Goal: Information Seeking & Learning: Understand process/instructions

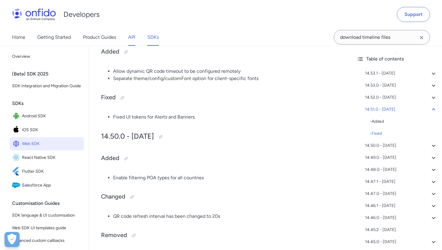
click at [132, 38] on link "API" at bounding box center [131, 37] width 7 height 17
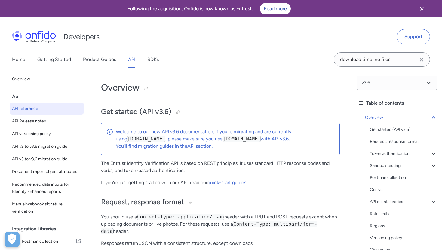
select select "http"
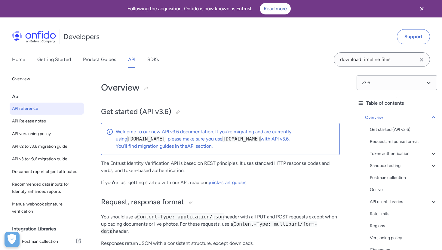
select select "http"
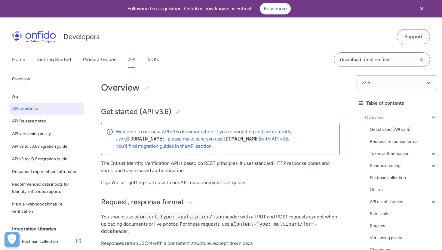
select select "http"
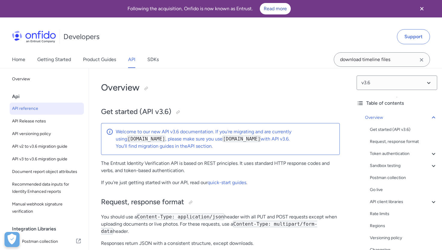
select select "http"
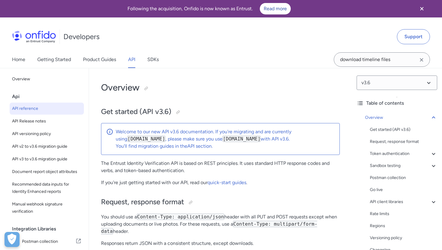
select select "http"
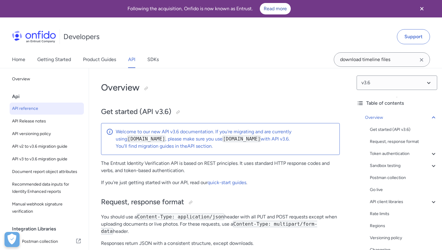
select select "http"
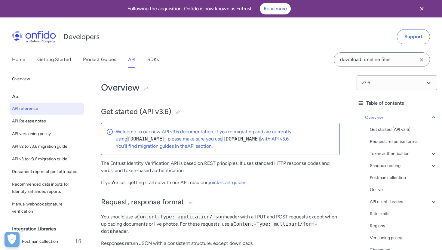
select select "http"
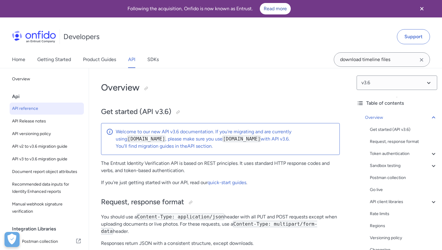
select select "http"
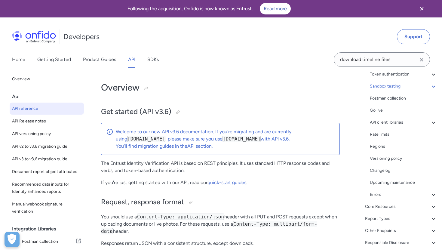
scroll to position [82, 0]
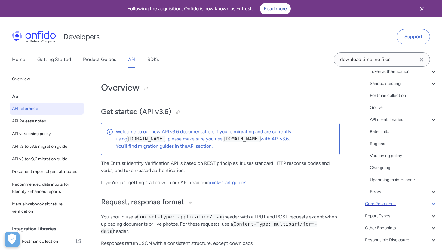
click at [383, 204] on div "Core Resources" at bounding box center [401, 203] width 72 height 7
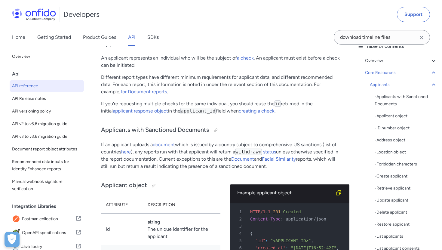
scroll to position [28, 0]
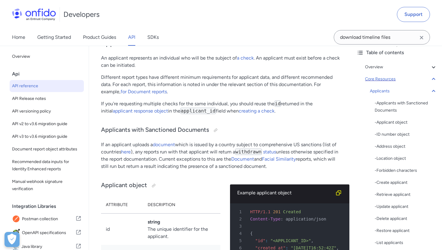
click at [387, 81] on div "Core Resources" at bounding box center [401, 78] width 72 height 7
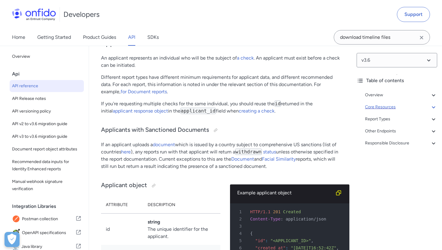
scroll to position [0, 0]
click at [380, 95] on div "Overview" at bounding box center [401, 94] width 72 height 7
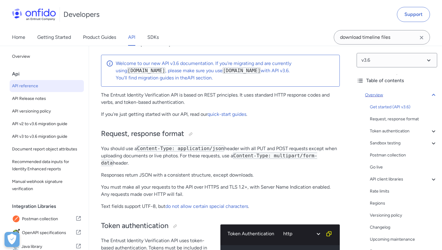
click at [380, 95] on div "Overview" at bounding box center [401, 94] width 72 height 7
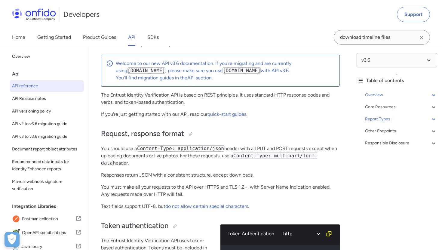
click at [381, 120] on div "Report Types" at bounding box center [401, 118] width 72 height 7
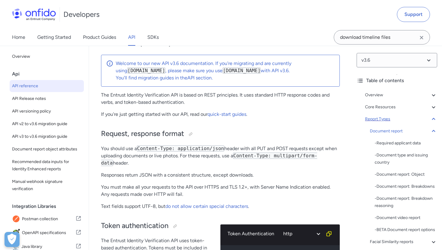
scroll to position [25343, 0]
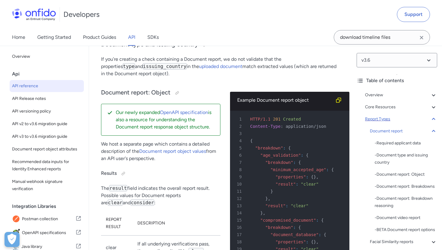
click at [381, 120] on div "Report Types" at bounding box center [401, 118] width 72 height 7
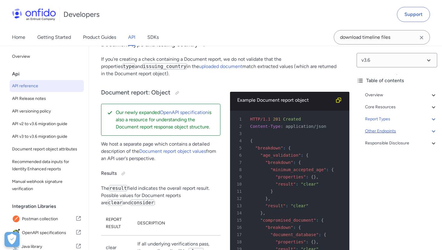
click at [381, 132] on div "Other Endpoints" at bounding box center [401, 130] width 72 height 7
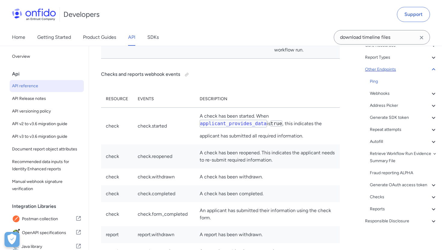
scroll to position [65, 0]
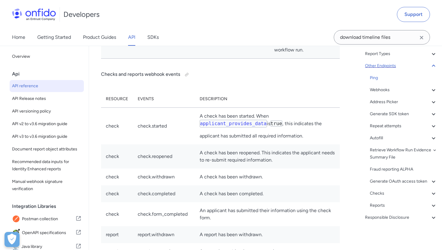
click at [377, 66] on div "Other Endpoints" at bounding box center [401, 65] width 72 height 7
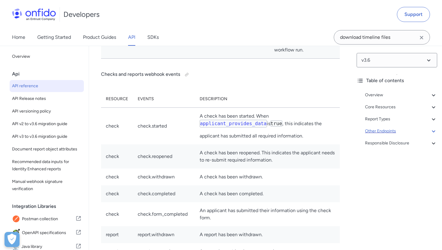
scroll to position [0, 0]
click at [380, 107] on div "Core Resources" at bounding box center [401, 106] width 72 height 7
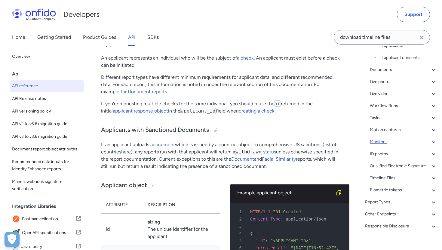
scroll to position [225, 0]
click at [377, 144] on div "Monitors" at bounding box center [402, 141] width 67 height 7
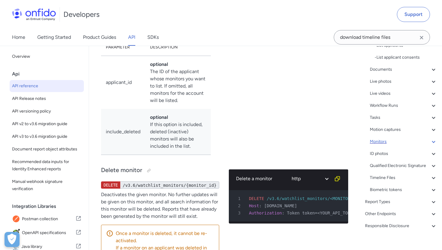
scroll to position [185, 0]
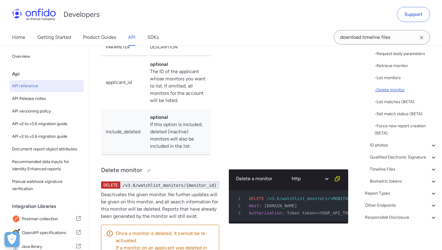
click at [388, 90] on div "- Delete monitor" at bounding box center [405, 89] width 62 height 7
